Goal: Transaction & Acquisition: Subscribe to service/newsletter

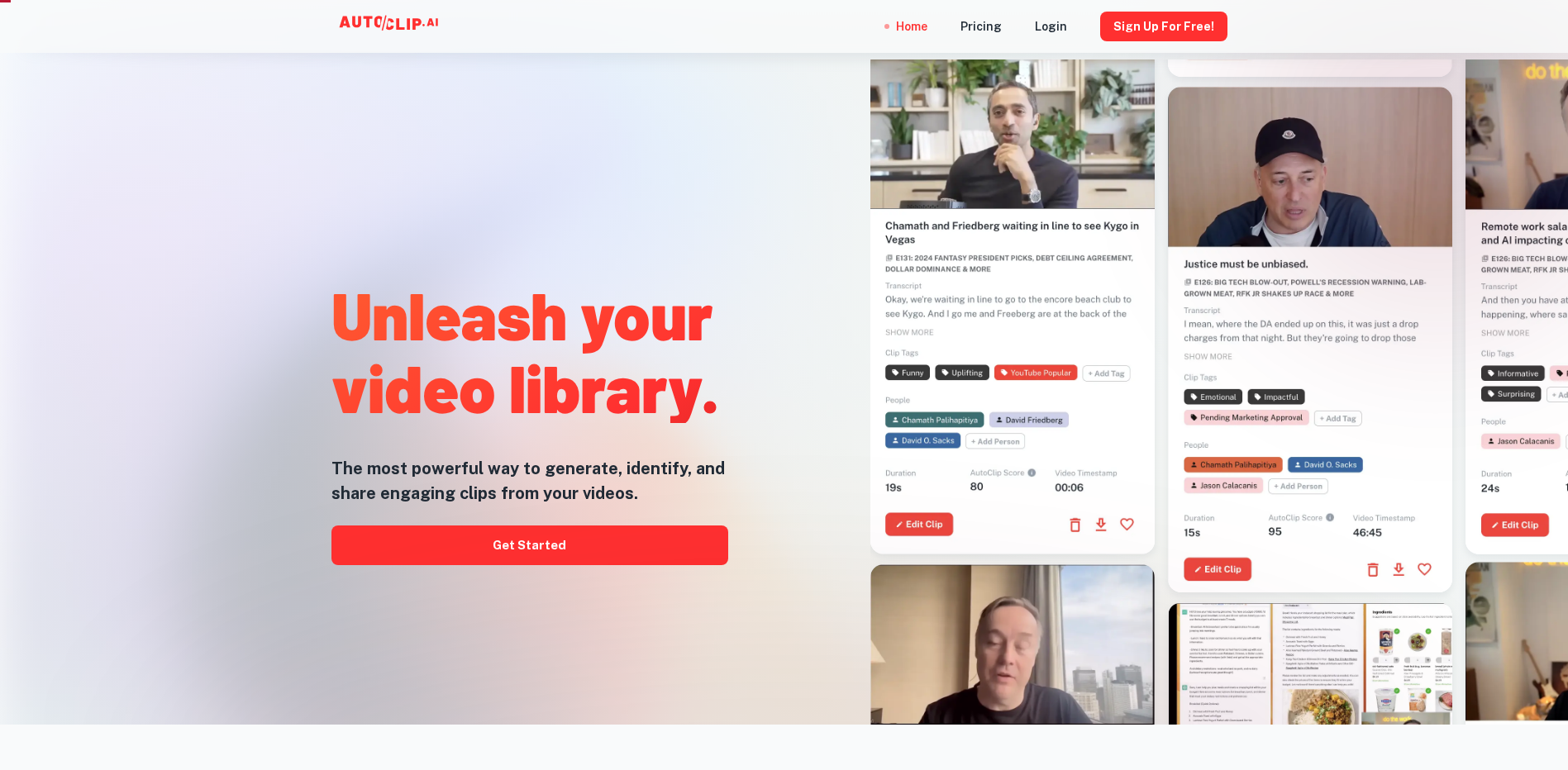
scroll to position [165, 0]
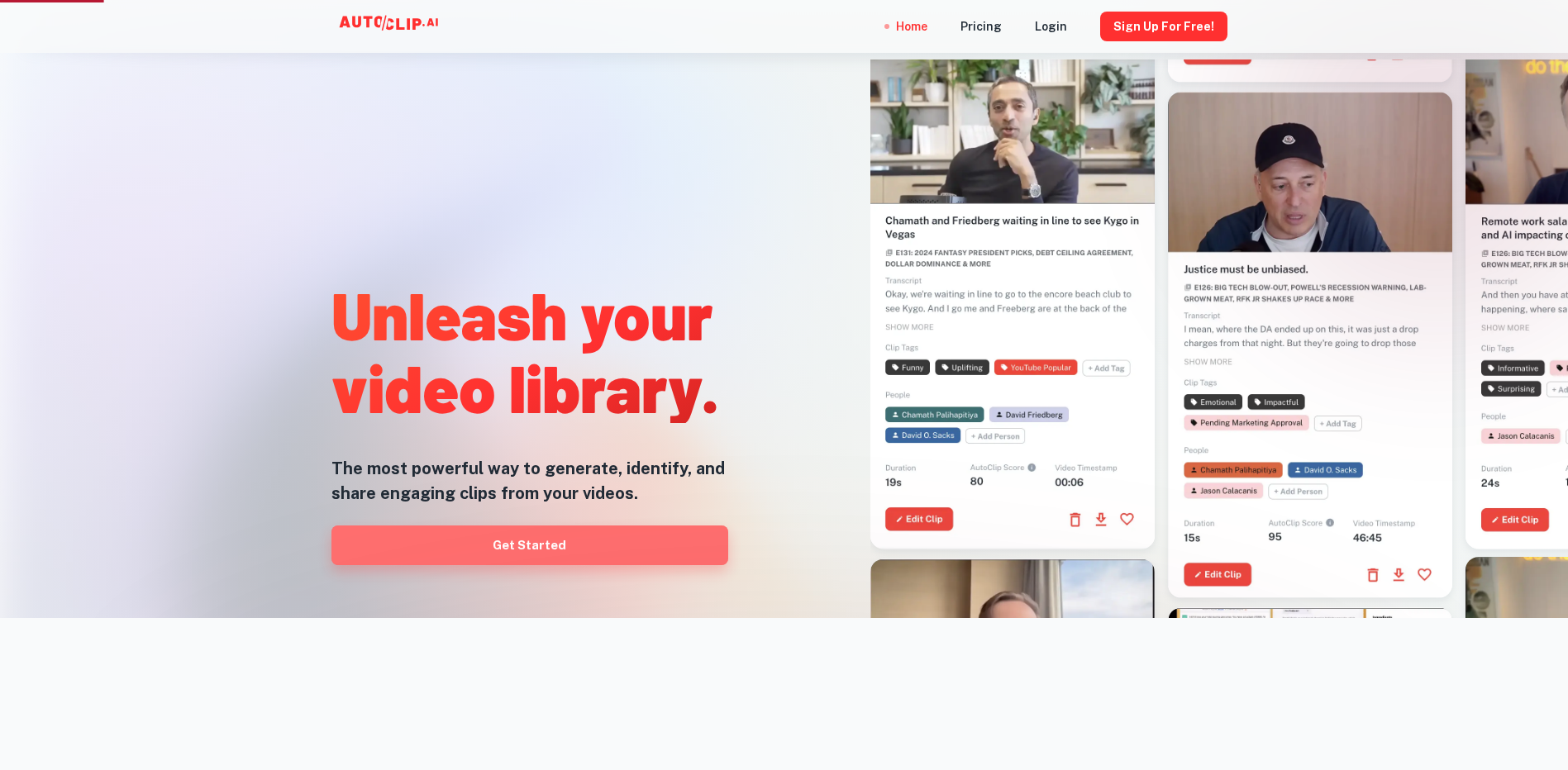
click at [531, 555] on link "Get Started" at bounding box center [530, 545] width 397 height 39
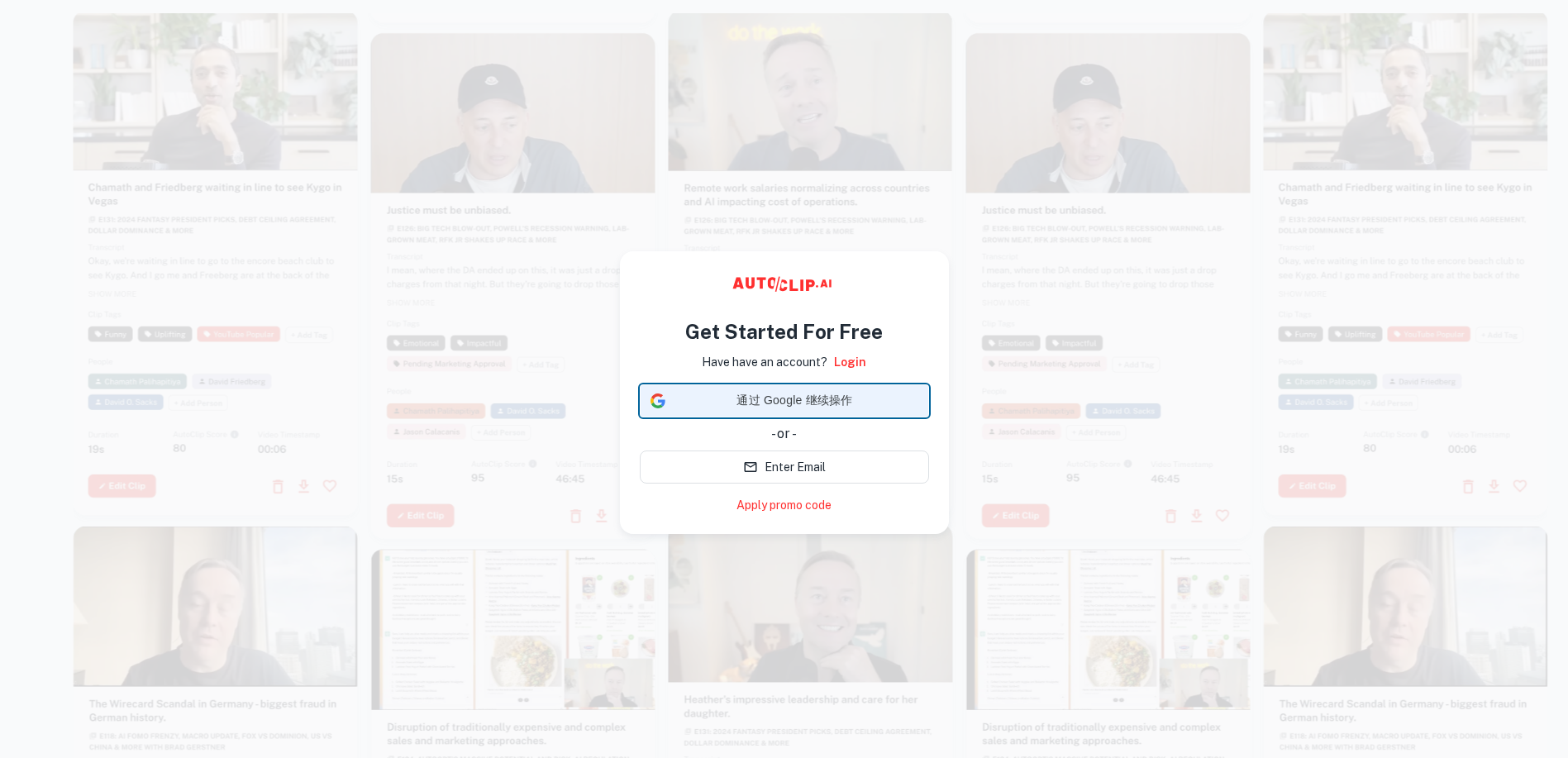
click at [779, 407] on span "通过 Google 继续操作" at bounding box center [795, 401] width 247 height 18
